Goal: Task Accomplishment & Management: Use online tool/utility

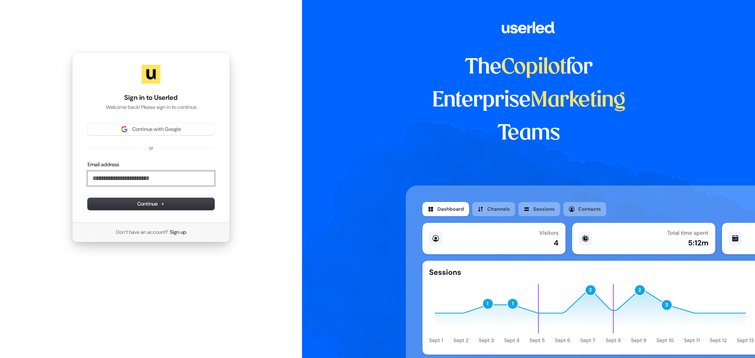
click at [140, 184] on input "Email address" at bounding box center [151, 178] width 127 height 14
click at [159, 205] on span "Continue" at bounding box center [151, 204] width 28 height 7
type input "**********"
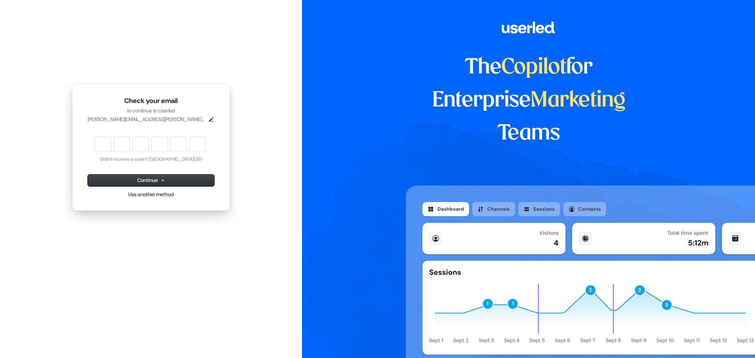
click at [113, 142] on div "Verification code input" at bounding box center [150, 144] width 113 height 17
click at [109, 139] on input "Enter verification code. Digit 1" at bounding box center [103, 144] width 16 height 14
click at [179, 161] on button "Didn't receive a code? Resend" at bounding box center [151, 159] width 94 height 6
type input "*"
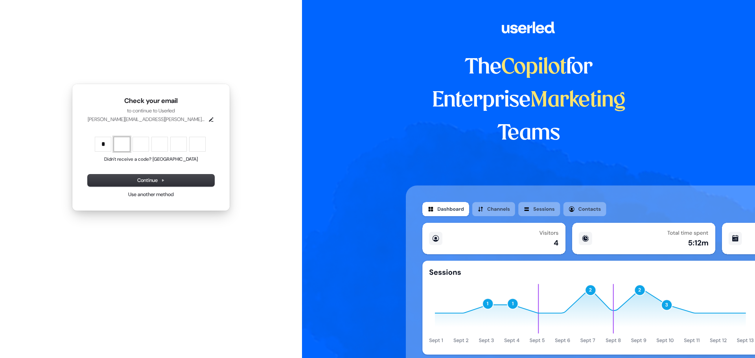
type input "*"
type input "**"
type input "*"
type input "***"
type input "*"
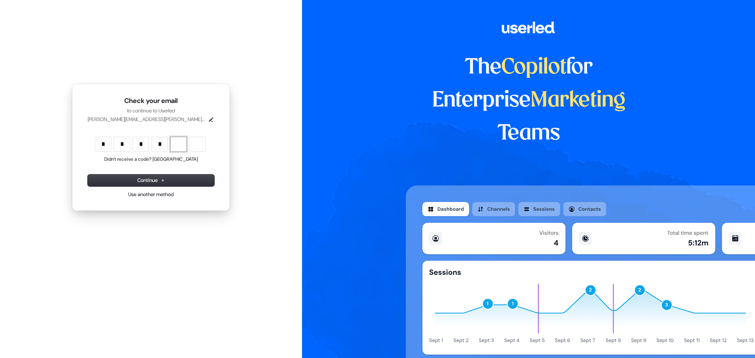
type input "****"
type input "*"
type input "******"
type input "*"
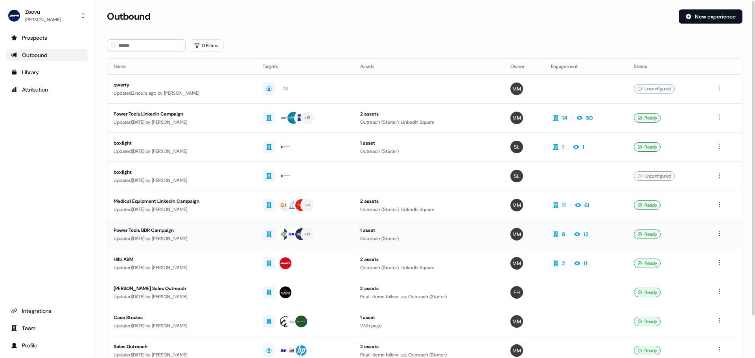
scroll to position [39, 0]
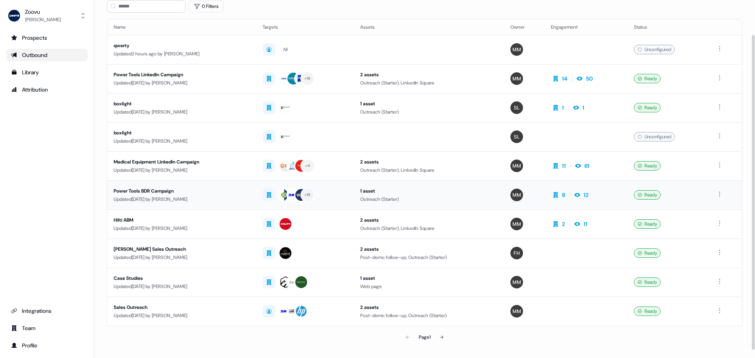
click at [195, 204] on td "Power Tools BDR Campaign Updated 12 days ago by Morgan Missigman" at bounding box center [181, 194] width 149 height 29
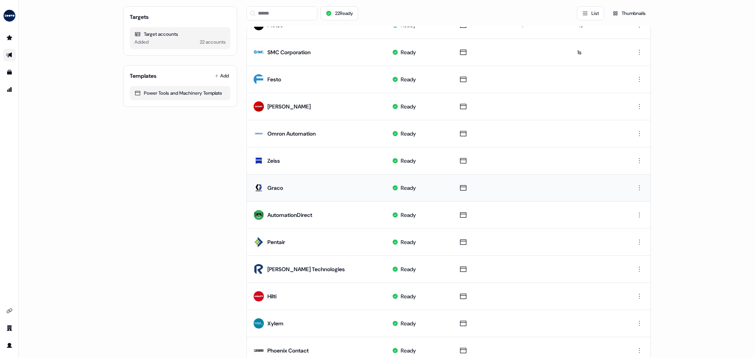
scroll to position [315, 0]
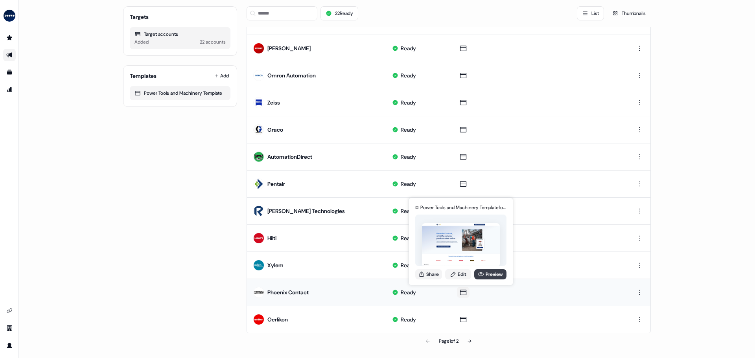
click at [487, 273] on link "Preview" at bounding box center [490, 274] width 32 height 10
click at [433, 272] on button "Share" at bounding box center [428, 274] width 27 height 10
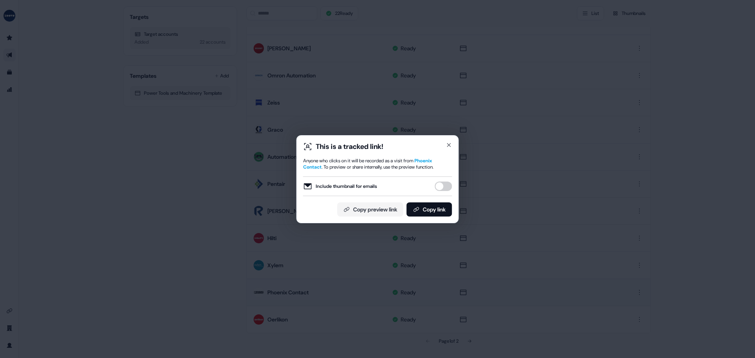
click at [446, 188] on button "Include thumbnail for emails" at bounding box center [443, 186] width 17 height 9
click at [442, 204] on button "Copy link" at bounding box center [430, 210] width 46 height 14
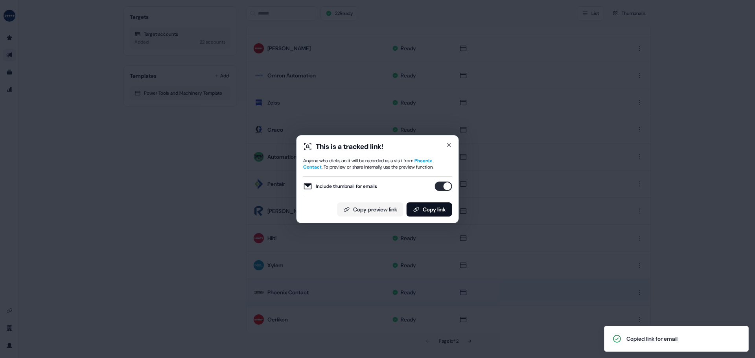
drag, startPoint x: 455, startPoint y: 151, endPoint x: 459, endPoint y: 151, distance: 4.8
click at [455, 151] on div "This is a tracked link! Anyone who clicks on it will be recorded as a visit fro…" at bounding box center [377, 179] width 162 height 88
click at [447, 144] on icon "button" at bounding box center [449, 145] width 6 height 6
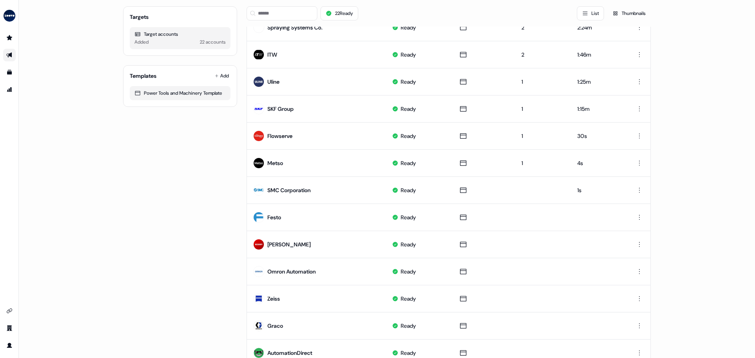
scroll to position [0, 0]
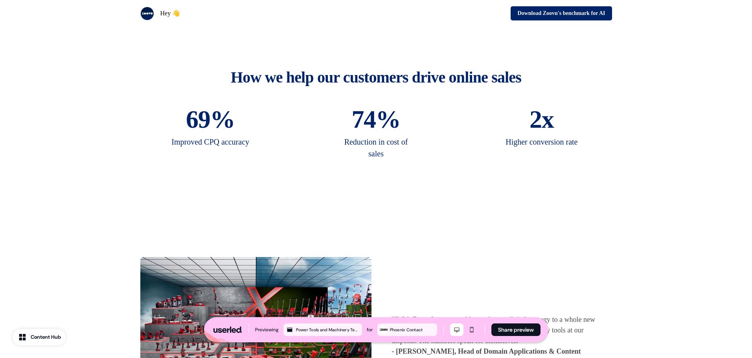
scroll to position [1298, 0]
